Goal: Transaction & Acquisition: Purchase product/service

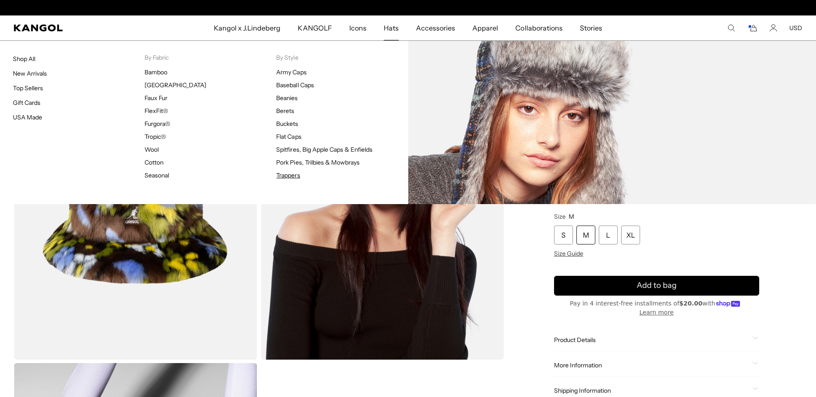
scroll to position [0, 177]
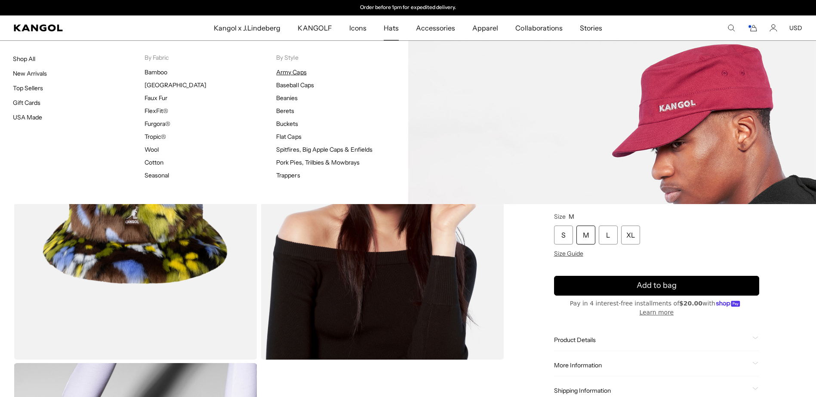
click at [293, 73] on link "Army Caps" at bounding box center [291, 72] width 30 height 8
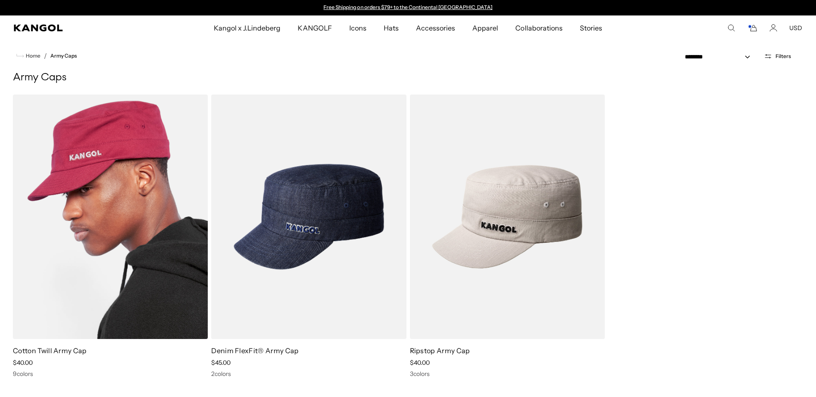
click at [129, 236] on img at bounding box center [110, 217] width 195 height 245
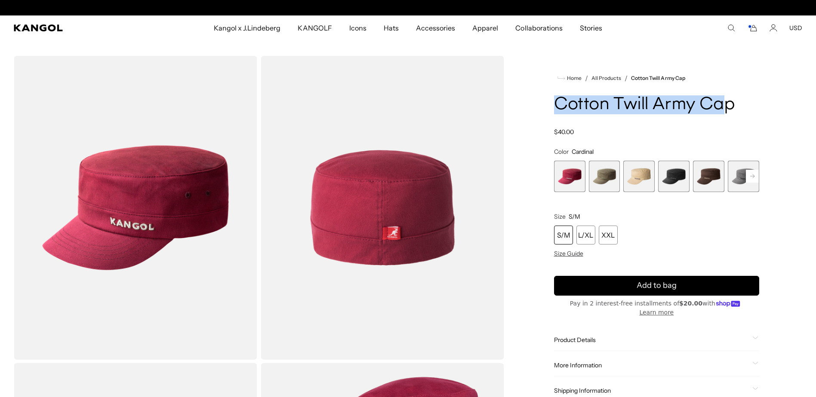
drag, startPoint x: 555, startPoint y: 104, endPoint x: 718, endPoint y: 111, distance: 163.5
click at [718, 111] on h1 "Cotton Twill Army Cap" at bounding box center [656, 104] width 205 height 19
